Goal: Task Accomplishment & Management: Manage account settings

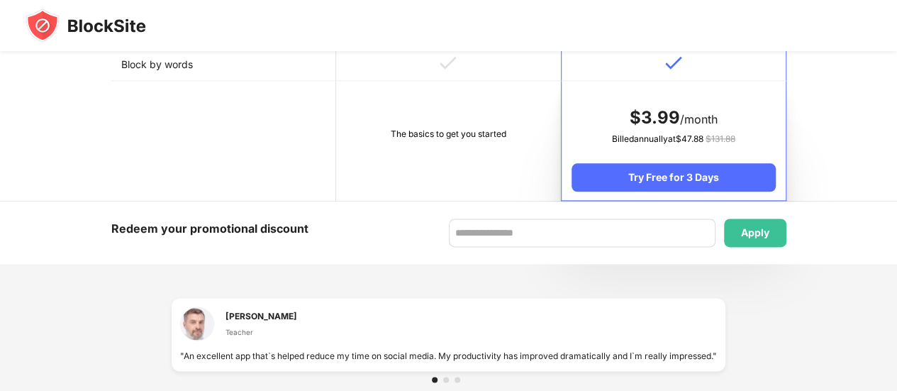
scroll to position [709, 0]
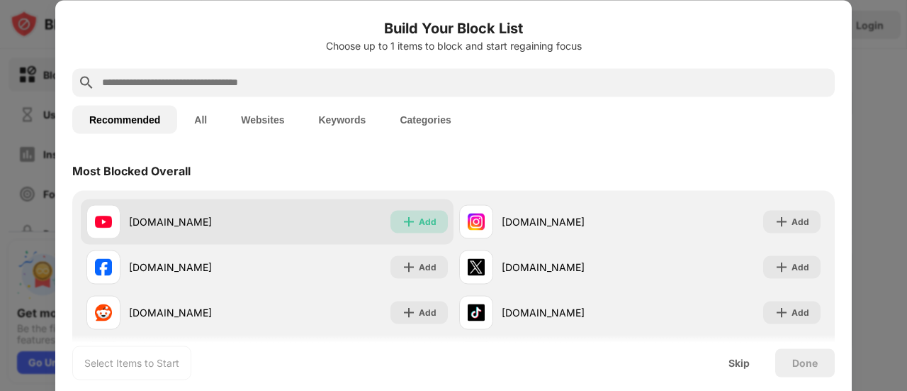
click at [422, 228] on div "Add" at bounding box center [428, 221] width 18 height 14
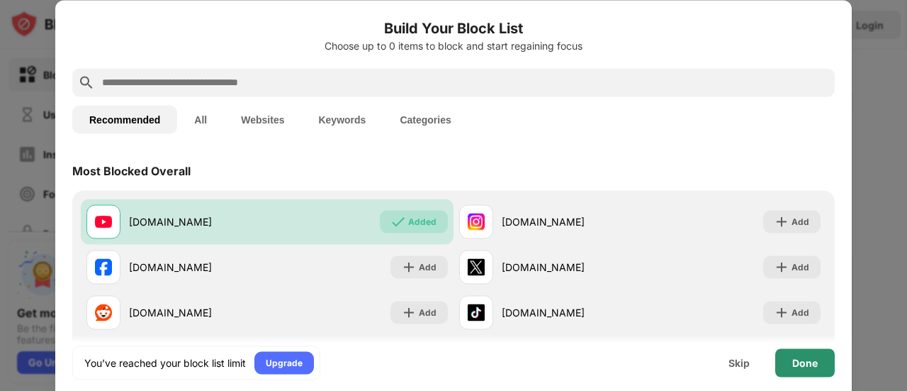
click at [814, 366] on div "Done" at bounding box center [805, 362] width 26 height 11
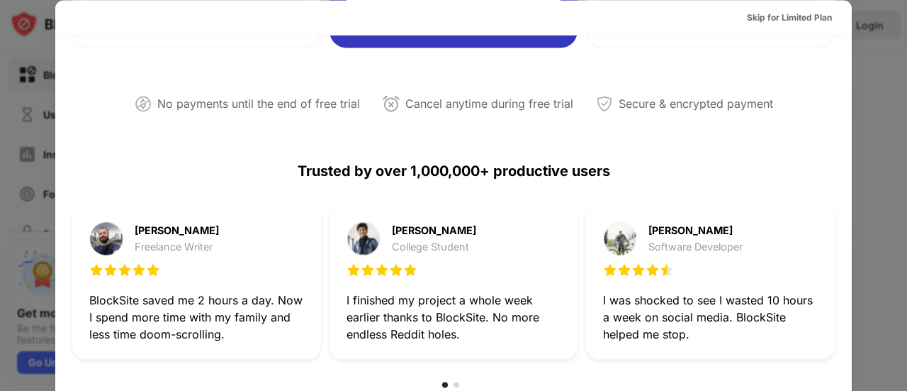
scroll to position [567, 0]
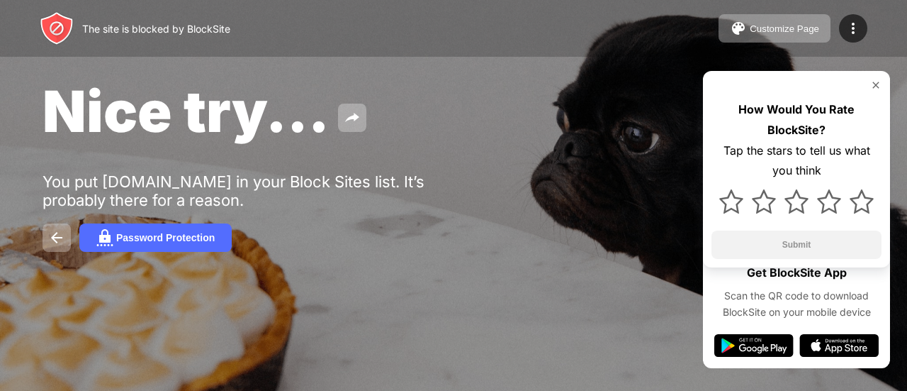
click at [875, 84] on img at bounding box center [875, 84] width 11 height 11
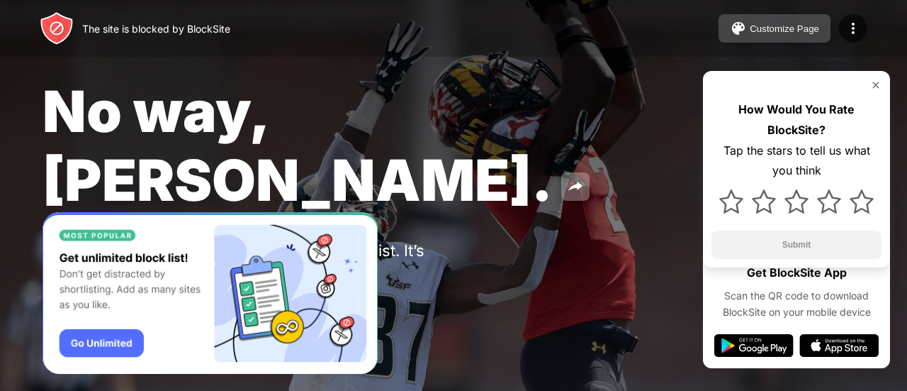
click at [785, 26] on div "Customize Page" at bounding box center [784, 28] width 69 height 11
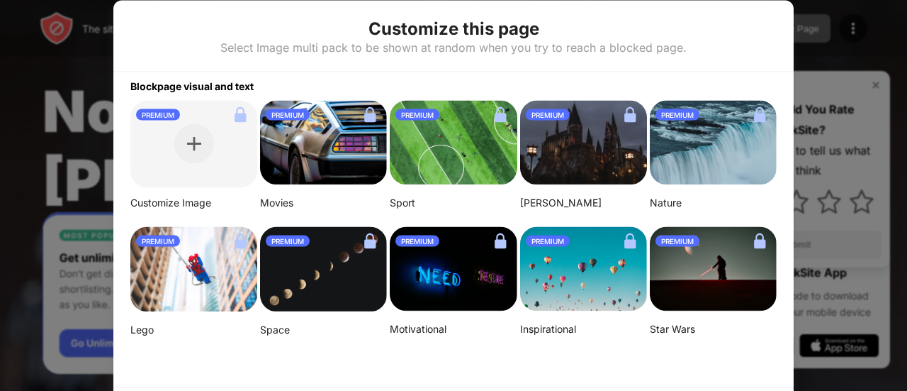
click at [821, 55] on div at bounding box center [453, 195] width 907 height 391
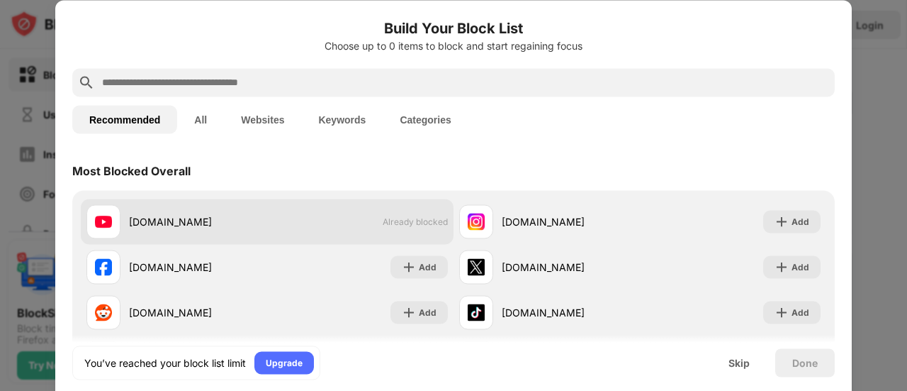
click at [433, 222] on span "Already blocked" at bounding box center [415, 221] width 65 height 11
click at [435, 204] on div "youtube.com Already blocked" at bounding box center [267, 220] width 373 height 45
click at [411, 226] on div "youtube.com Already blocked" at bounding box center [267, 220] width 373 height 45
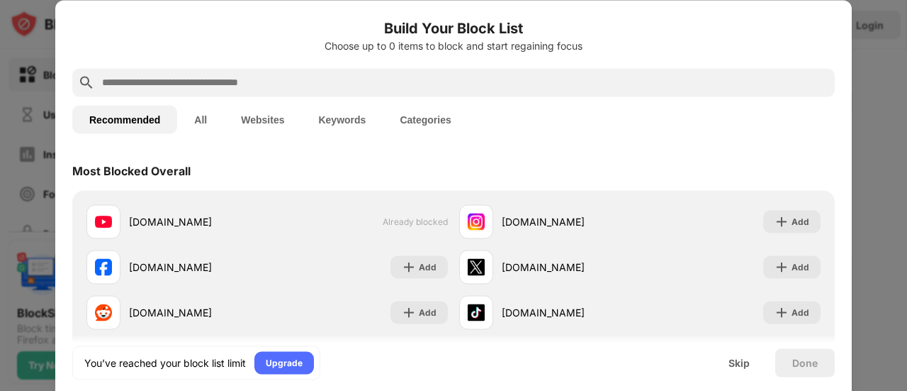
click at [210, 117] on button "All" at bounding box center [200, 119] width 47 height 28
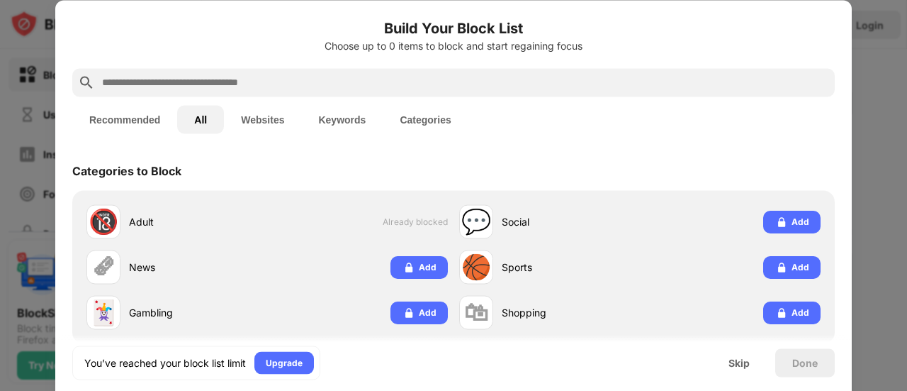
click at [259, 121] on button "Websites" at bounding box center [262, 119] width 77 height 28
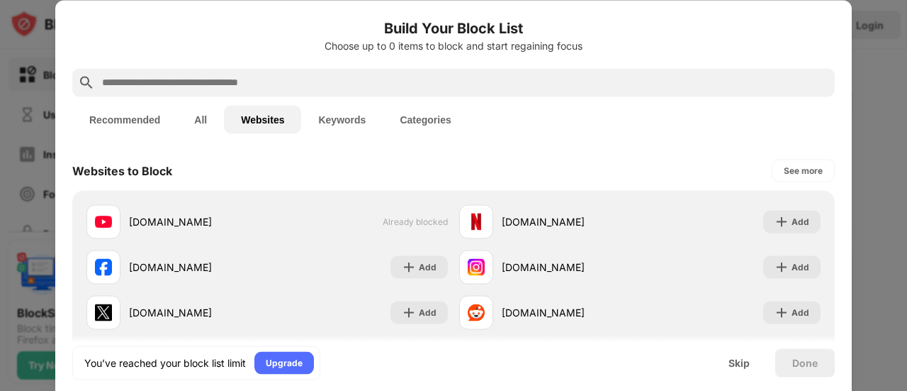
click at [331, 116] on button "Keywords" at bounding box center [342, 119] width 82 height 28
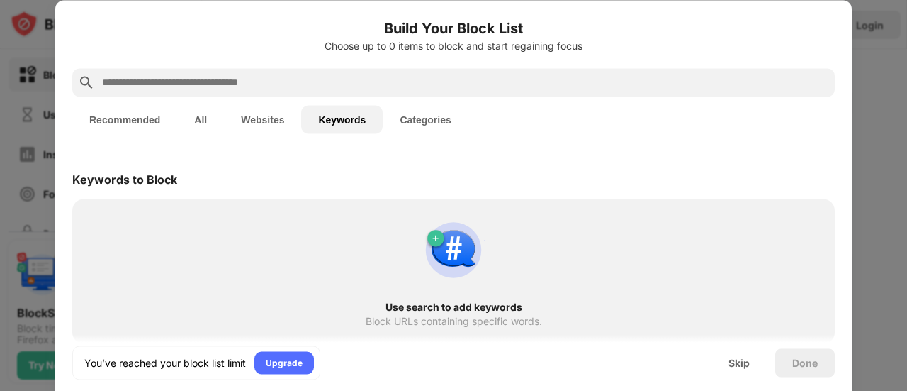
click at [411, 116] on button "Categories" at bounding box center [425, 119] width 85 height 28
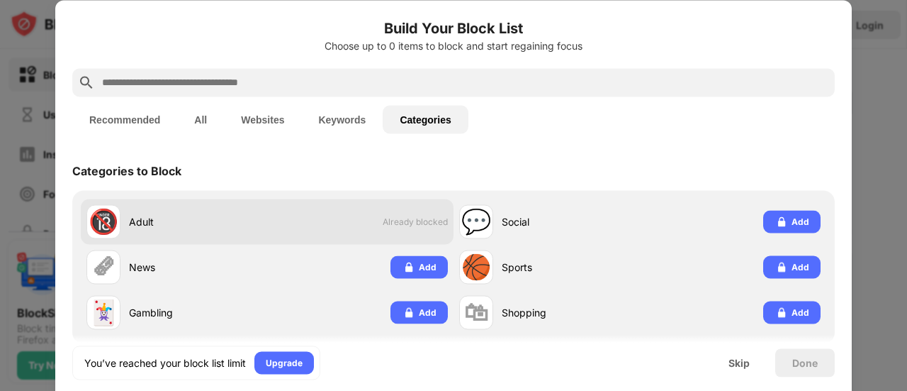
click at [418, 228] on div "🔞 Adult Already blocked" at bounding box center [267, 220] width 373 height 45
click at [417, 222] on span "Already blocked" at bounding box center [415, 221] width 65 height 11
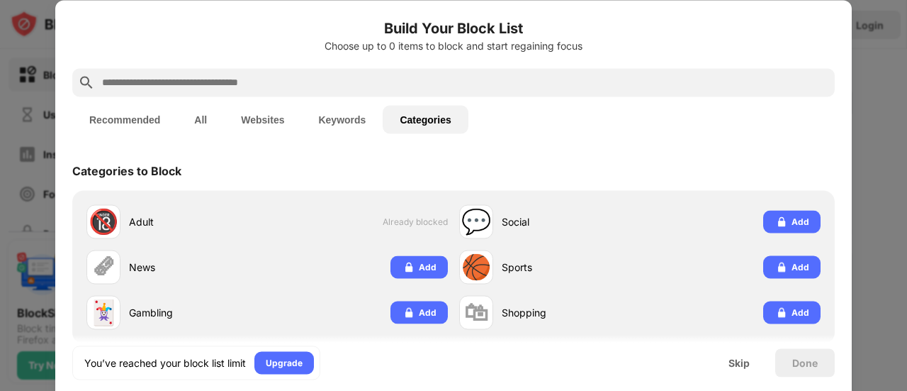
click at [151, 118] on button "Recommended" at bounding box center [124, 119] width 105 height 28
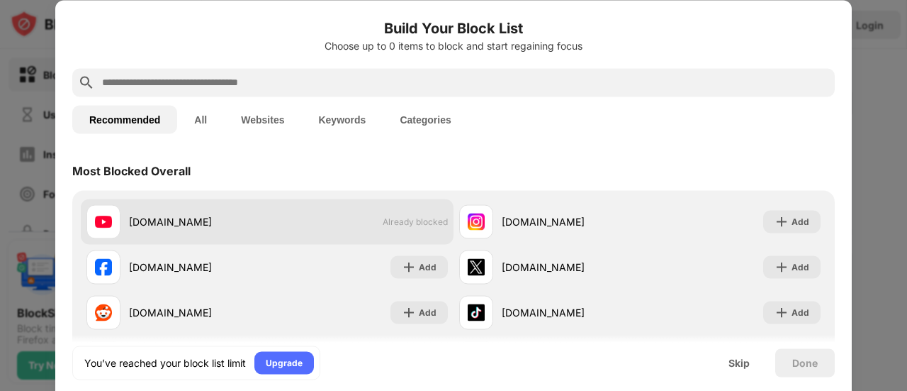
click at [404, 217] on span "Already blocked" at bounding box center [415, 221] width 65 height 11
click at [414, 217] on span "Already blocked" at bounding box center [415, 221] width 65 height 11
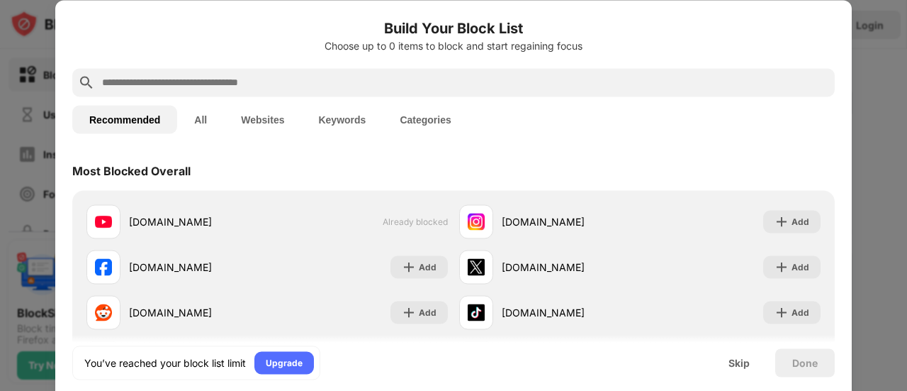
click at [195, 115] on button "All" at bounding box center [200, 119] width 47 height 28
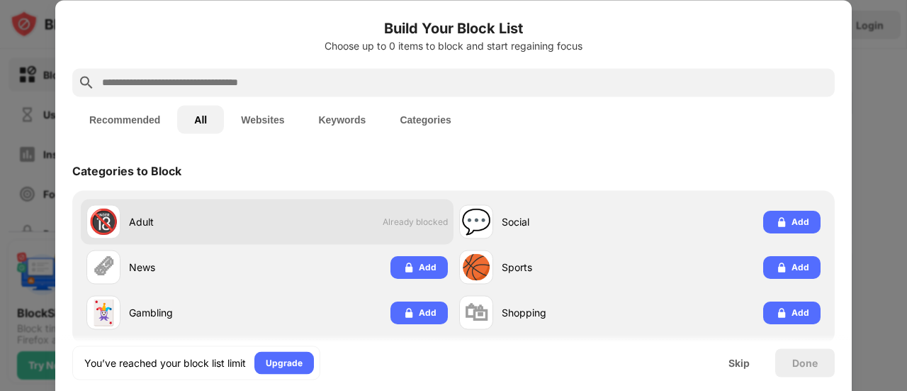
click at [420, 225] on span "Already blocked" at bounding box center [415, 221] width 65 height 11
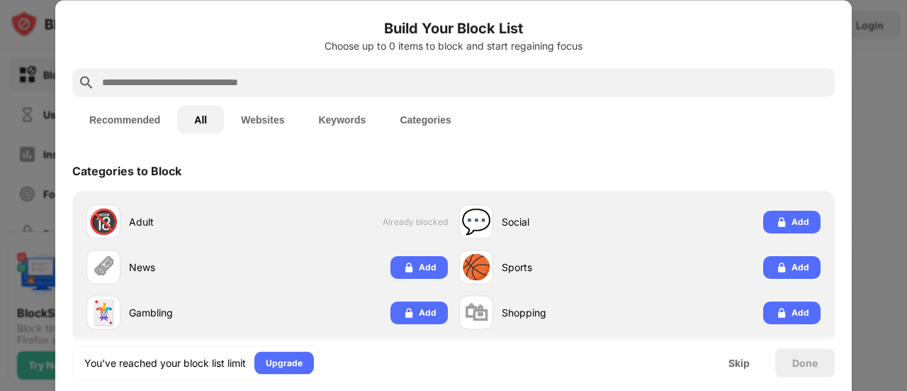
click at [332, 111] on button "Keywords" at bounding box center [342, 119] width 82 height 28
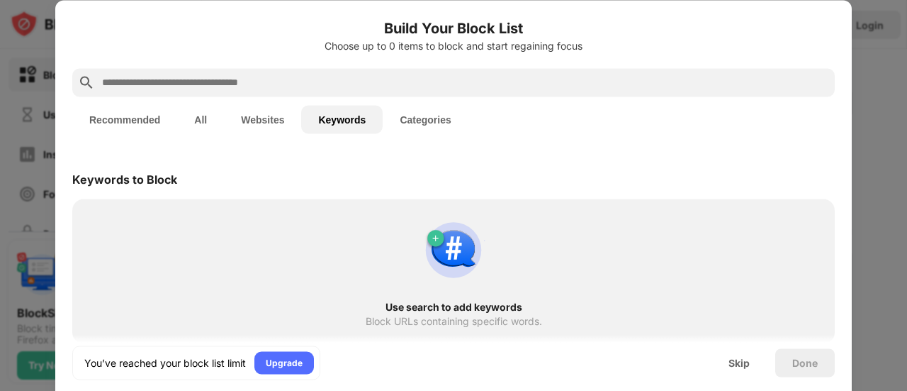
click at [272, 120] on button "Websites" at bounding box center [262, 119] width 77 height 28
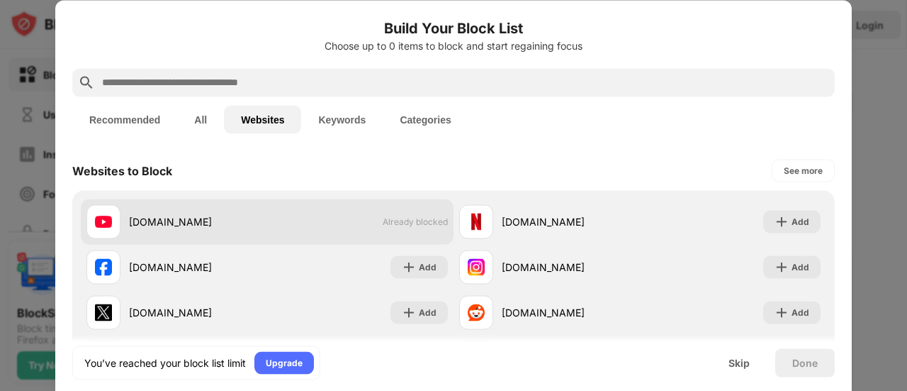
click at [408, 224] on span "Already blocked" at bounding box center [415, 221] width 65 height 11
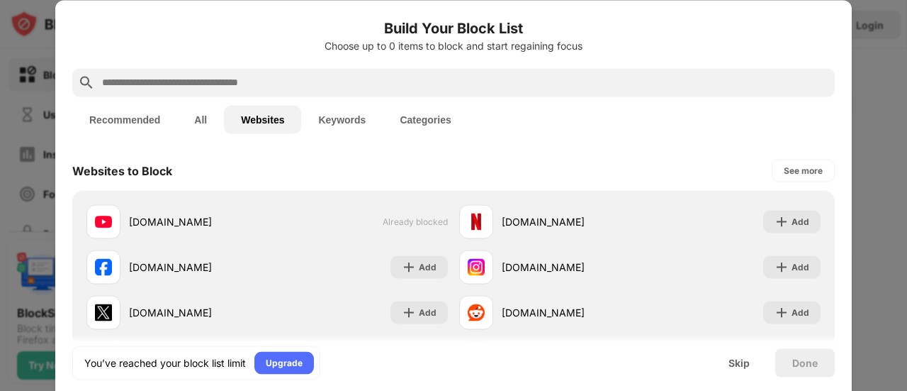
click at [432, 127] on button "Categories" at bounding box center [425, 119] width 85 height 28
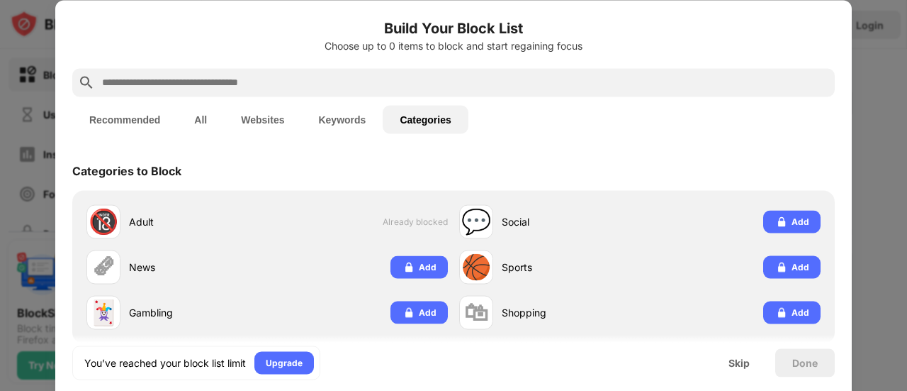
click at [801, 372] on div "Done" at bounding box center [805, 362] width 60 height 28
